Goal: Task Accomplishment & Management: Complete application form

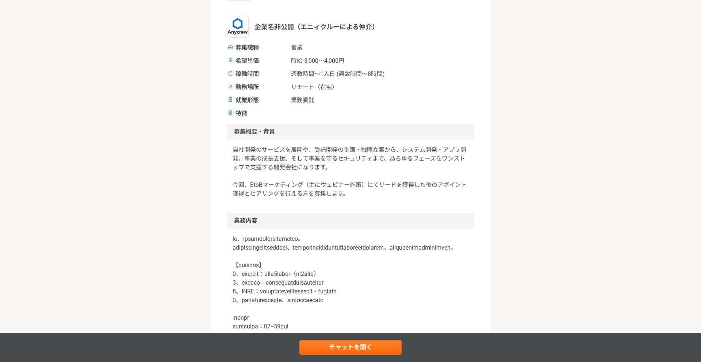
scroll to position [107, 0]
click at [139, 162] on div "営業 データ・AI活用にてDX支援を行うシステム会社でのインサイドセールスを募集 業務委託 企業名非公開（エニィクルーによる仲介） 募集職種 営業 希望単価 …" at bounding box center [350, 356] width 701 height 868
click at [97, 192] on div "営業 データ・AI活用にてDX支援を行うシステム会社でのインサイドセールスを募集 業務委託 企業名非公開（エニィクルーによる仲介） 募集職種 営業 希望単価 …" at bounding box center [350, 356] width 701 height 868
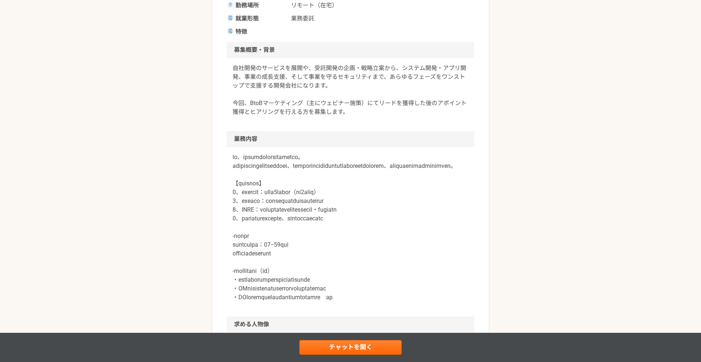
scroll to position [210, 0]
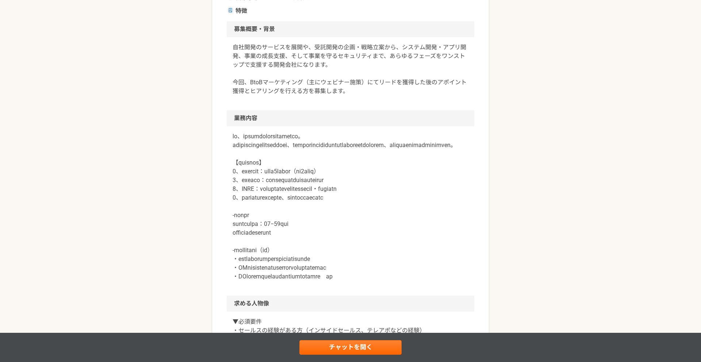
click at [97, 192] on div "営業 データ・AI活用にてDX支援を行うシステム会社でのインサイドセールスを募集 業務委託 企業名非公開（エニィクルーによる仲介） 募集職種 営業 希望単価 …" at bounding box center [350, 254] width 701 height 868
click at [118, 183] on div "営業 データ・AI活用にてDX支援を行うシステム会社でのインサイドセールスを募集 業務委託 企業名非公開（エニィクルーによる仲介） 募集職種 営業 希望単価 …" at bounding box center [350, 254] width 701 height 868
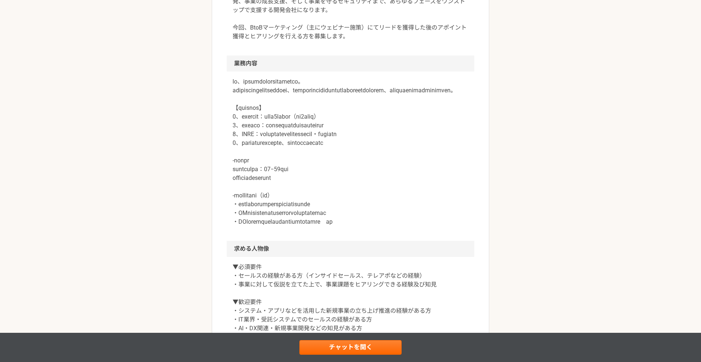
scroll to position [265, 0]
click at [118, 183] on div "営業 データ・AI活用にてDX支援を行うシステム会社でのインサイドセールスを募集 業務委託 企業名非公開（エニィクルーによる仲介） 募集職種 営業 希望単価 …" at bounding box center [350, 198] width 701 height 868
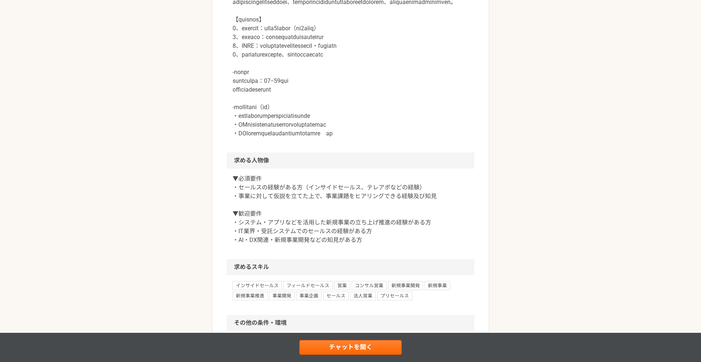
scroll to position [353, 0]
click at [118, 183] on div "営業 データ・AI活用にてDX支援を行うシステム会社でのインサイドセールスを募集 業務委託 企業名非公開（エニィクルーによる仲介） 募集職種 営業 希望単価 …" at bounding box center [350, 110] width 701 height 868
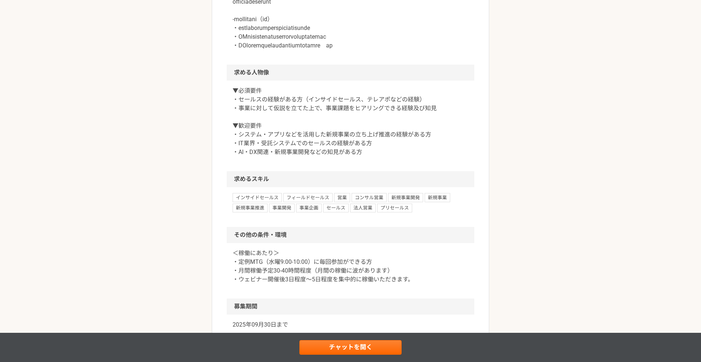
scroll to position [448, 0]
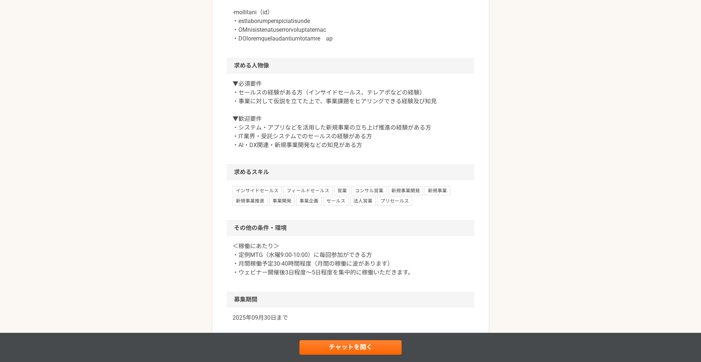
click at [118, 183] on div "営業 データ・AI活用にてDX支援を行うシステム会社でのインサイドセールスを募集 業務委託 企業名非公開（エニィクルーによる仲介） 募集職種 営業 希望単価 …" at bounding box center [350, 16] width 701 height 868
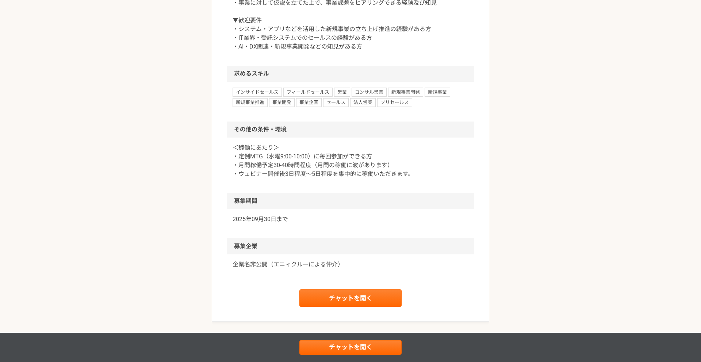
scroll to position [547, 0]
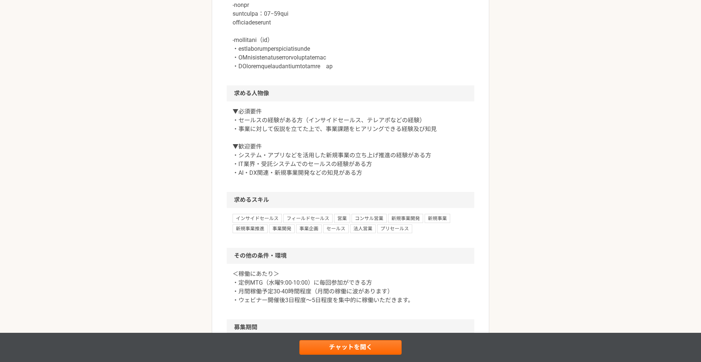
scroll to position [419, 0]
click at [118, 183] on div "営業 データ・AI活用にてDX支援を行うシステム会社でのインサイドセールスを募集 業務委託 企業名非公開（エニィクルーによる仲介） 募集職種 営業 希望単価 …" at bounding box center [350, 45] width 701 height 868
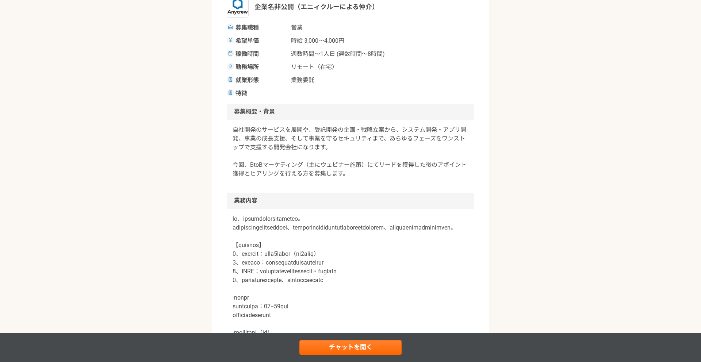
scroll to position [0, 0]
